Goal: Check status

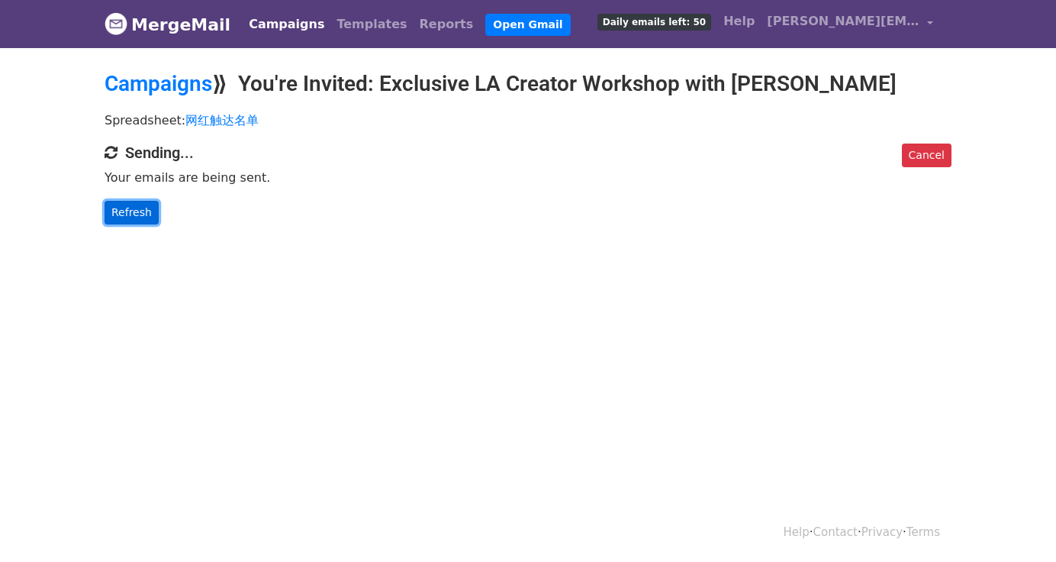
click at [137, 211] on link "Refresh" at bounding box center [132, 213] width 54 height 24
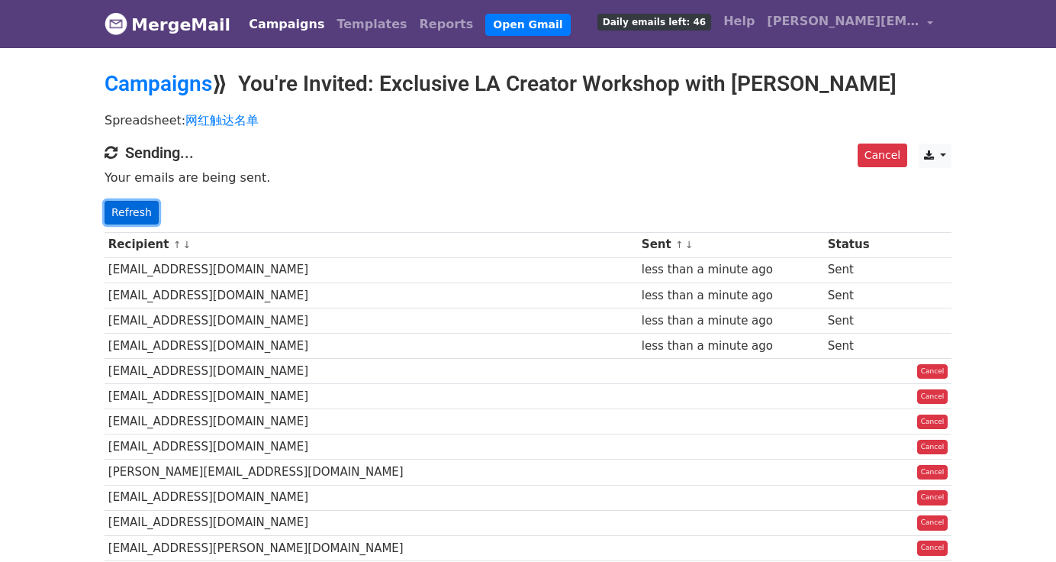
click at [132, 214] on link "Refresh" at bounding box center [132, 213] width 54 height 24
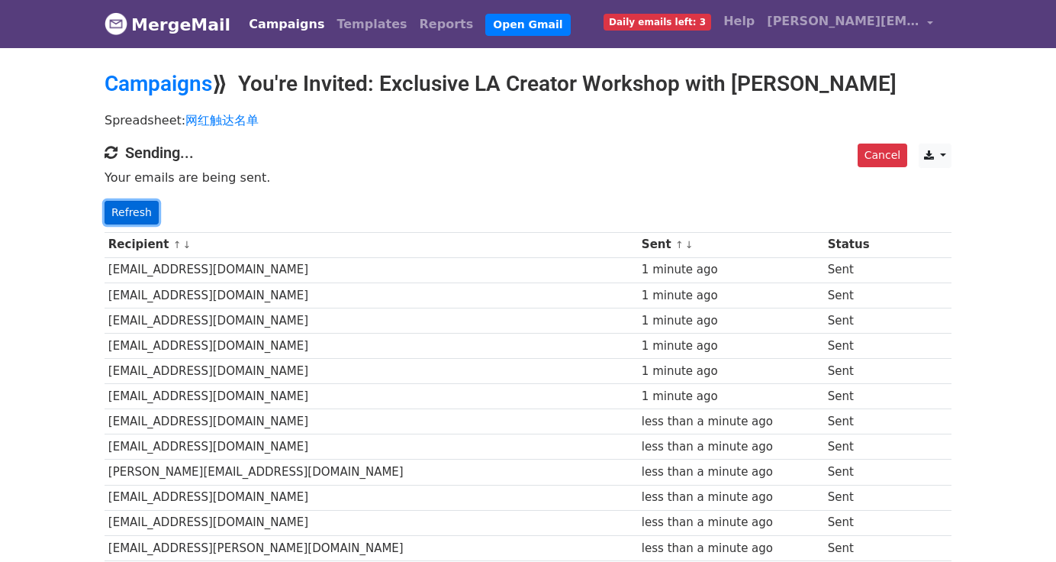
click at [119, 214] on link "Refresh" at bounding box center [132, 213] width 54 height 24
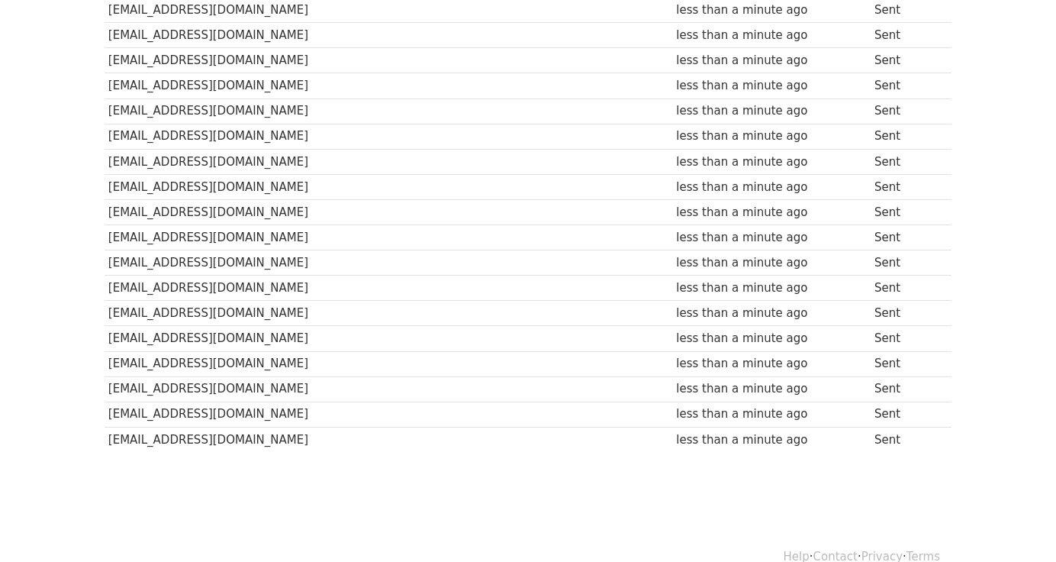
scroll to position [1091, 0]
